Goal: Task Accomplishment & Management: Use online tool/utility

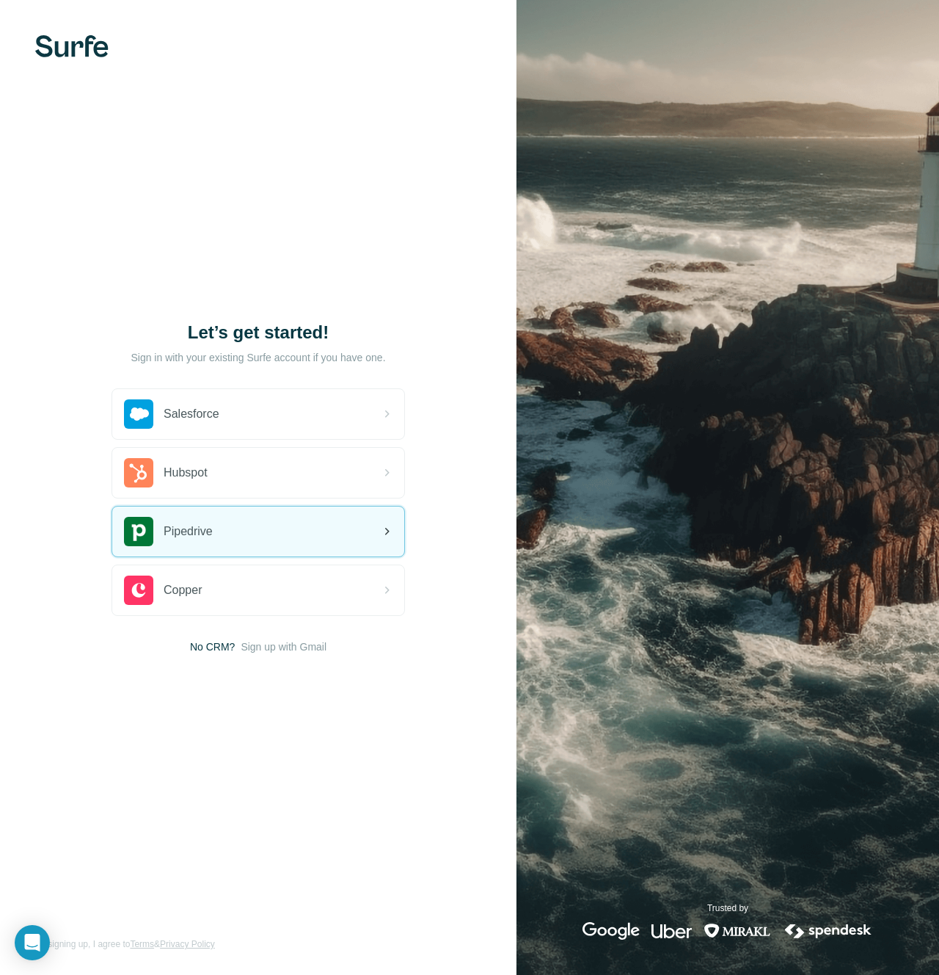
click at [305, 547] on div "Pipedrive" at bounding box center [258, 531] width 292 height 50
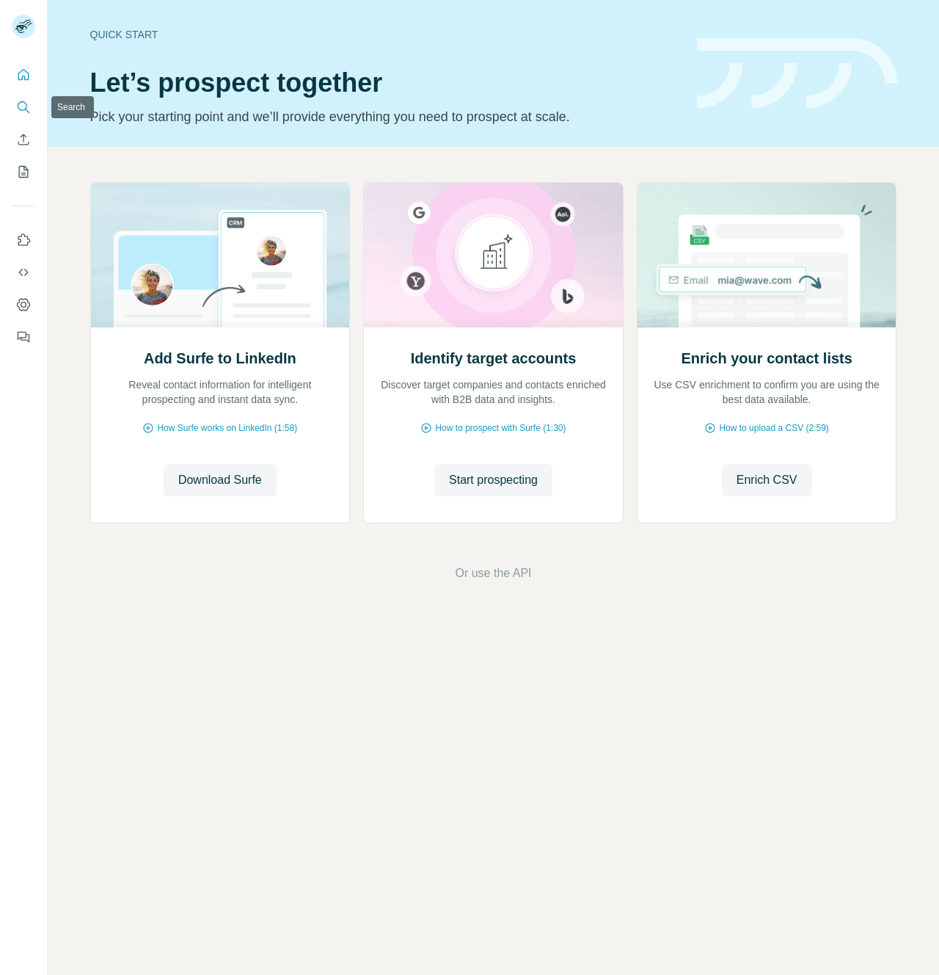
click at [23, 103] on icon "Search" at bounding box center [23, 107] width 15 height 15
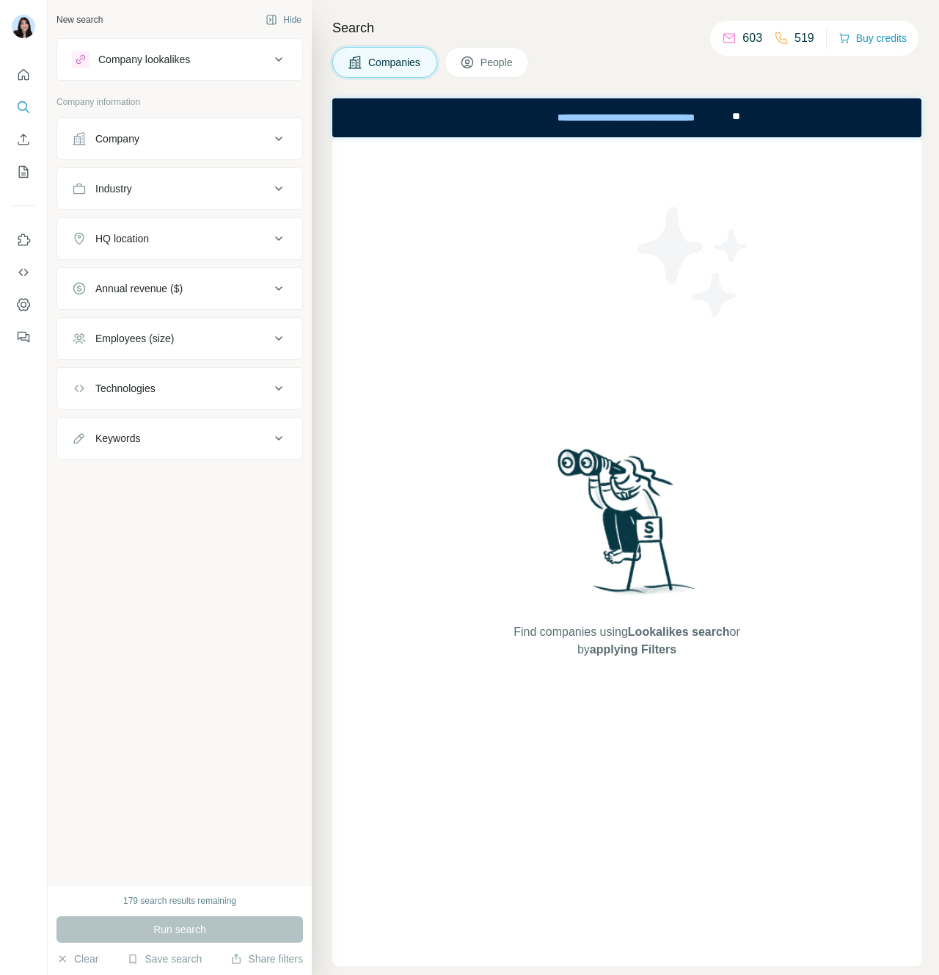
click at [316, 142] on div "Search Companies People Find companies using Lookalikes search or by applying F…" at bounding box center [625, 487] width 627 height 975
click at [210, 181] on div "Industry" at bounding box center [171, 188] width 198 height 15
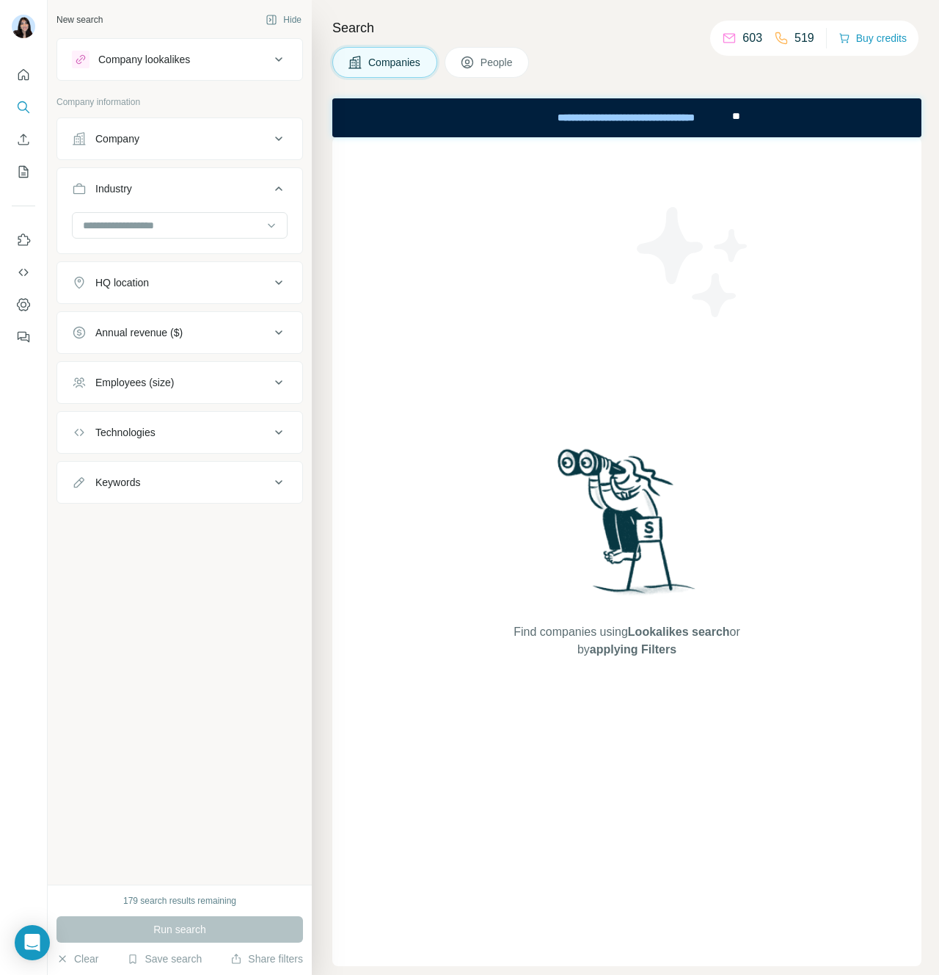
click at [210, 181] on div "Industry" at bounding box center [171, 188] width 198 height 15
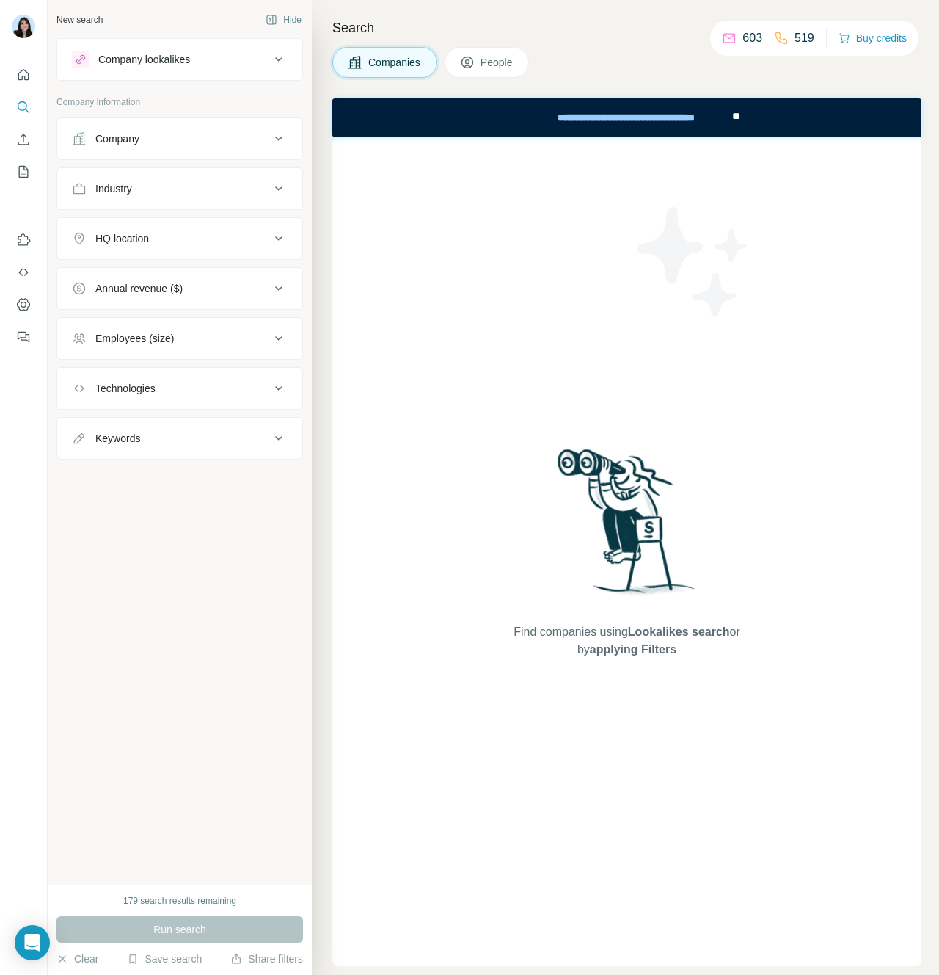
click at [169, 147] on button "Company" at bounding box center [179, 138] width 245 height 35
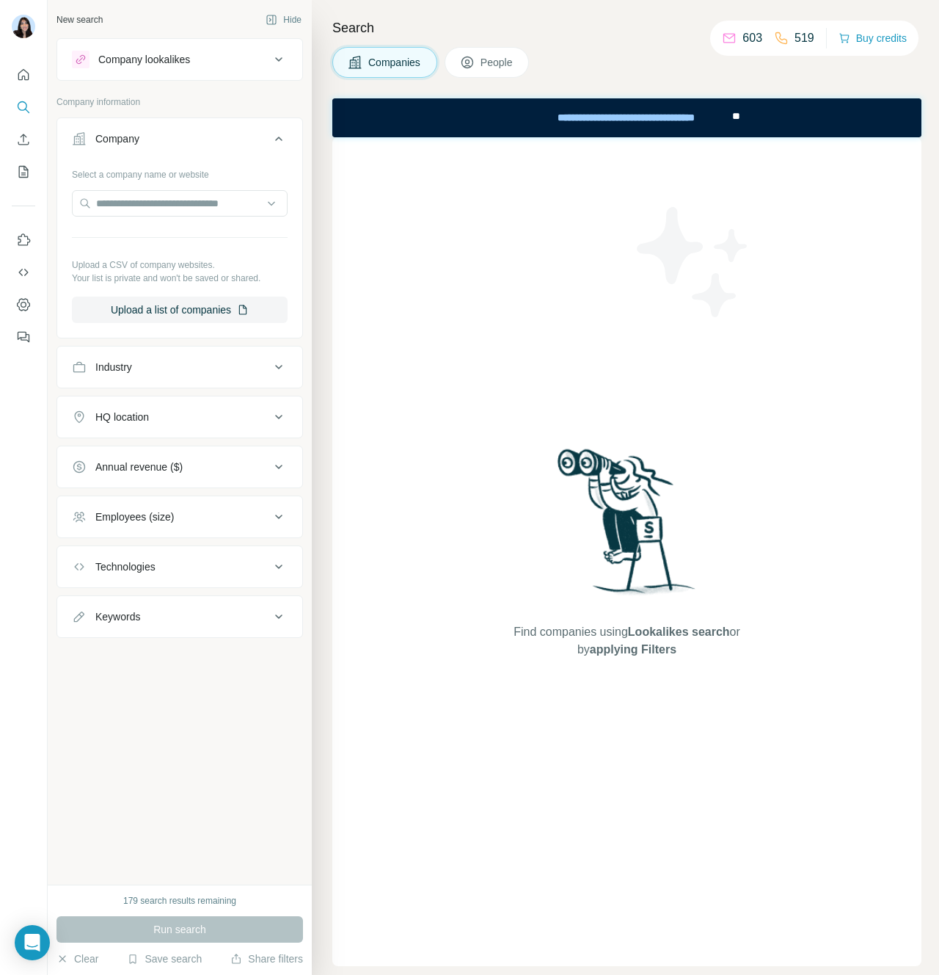
click at [170, 150] on button "Company" at bounding box center [179, 141] width 245 height 41
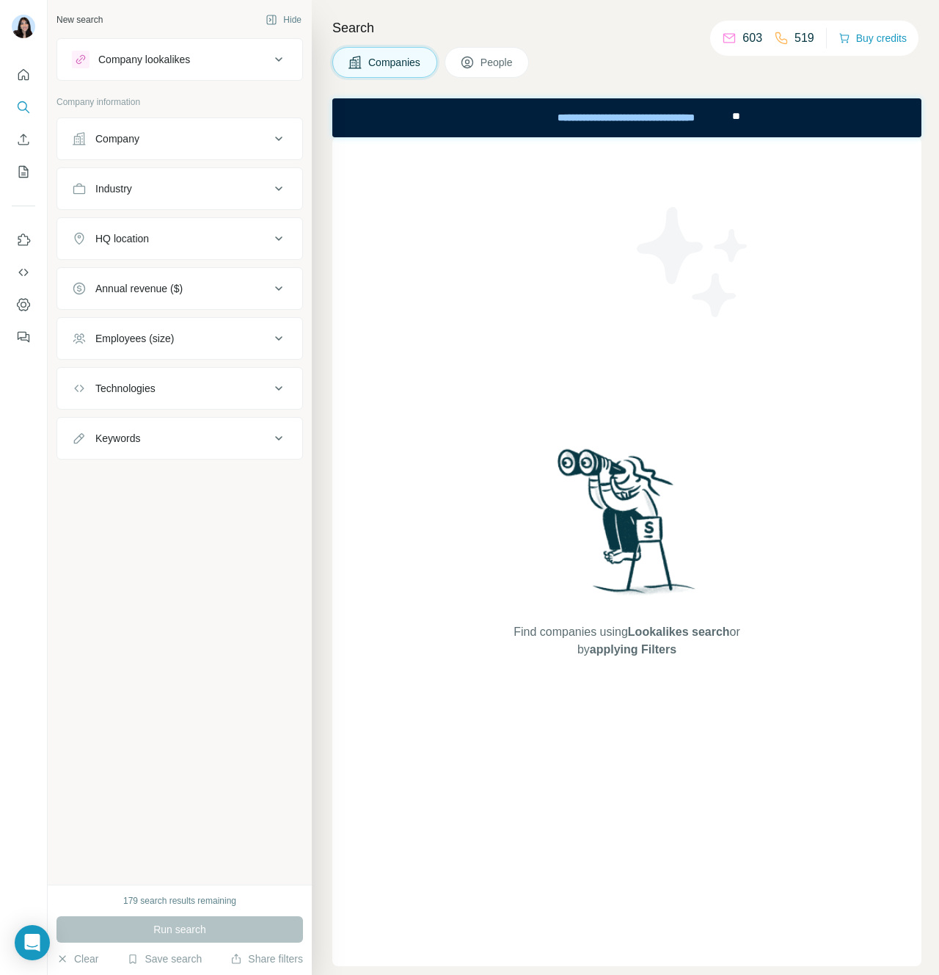
click at [383, 530] on div "Find companies using Lookalikes search or by applying Filters" at bounding box center [626, 551] width 589 height 828
